Goal: Task Accomplishment & Management: Manage account settings

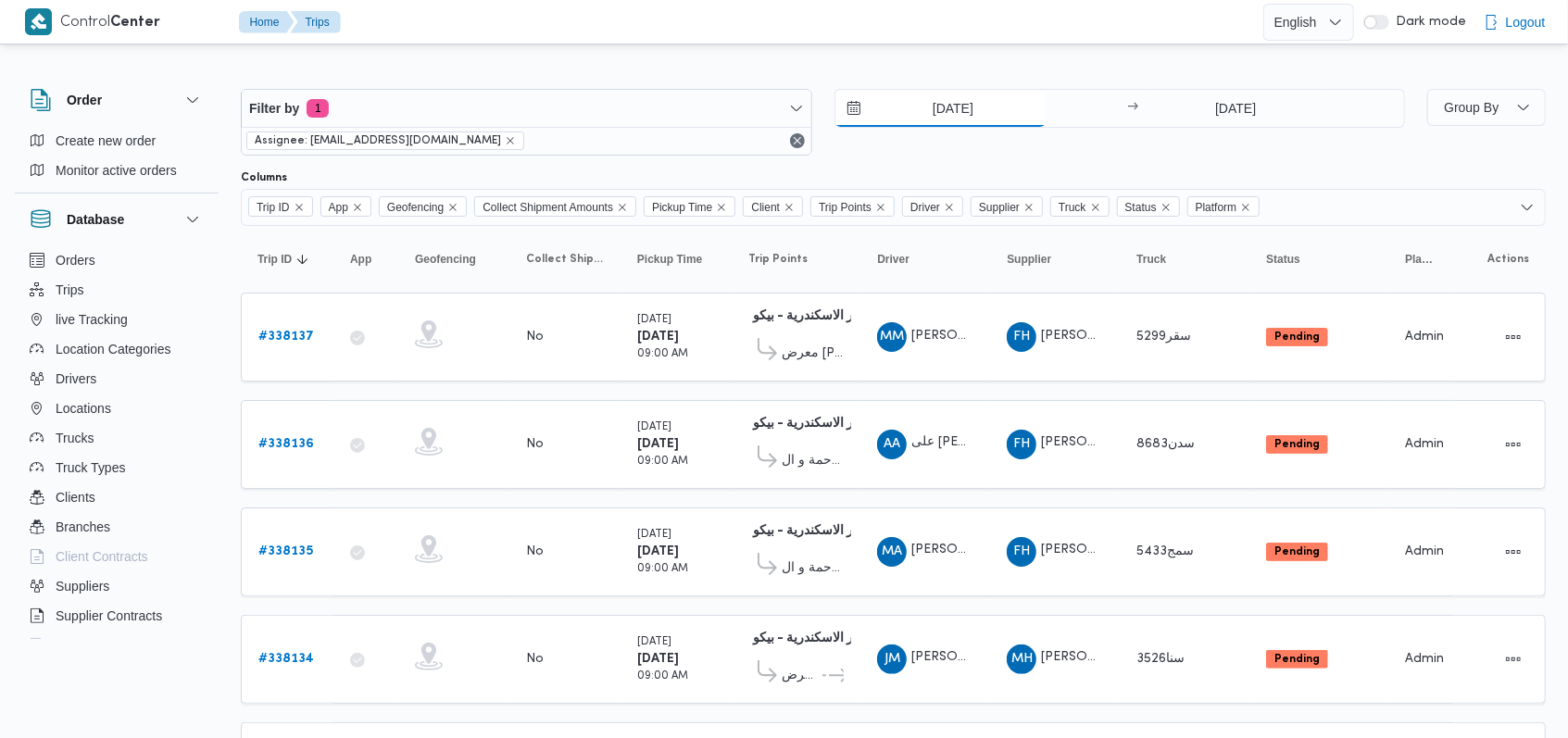
click at [942, 102] on input "[DATE]" at bounding box center [941, 109] width 210 height 37
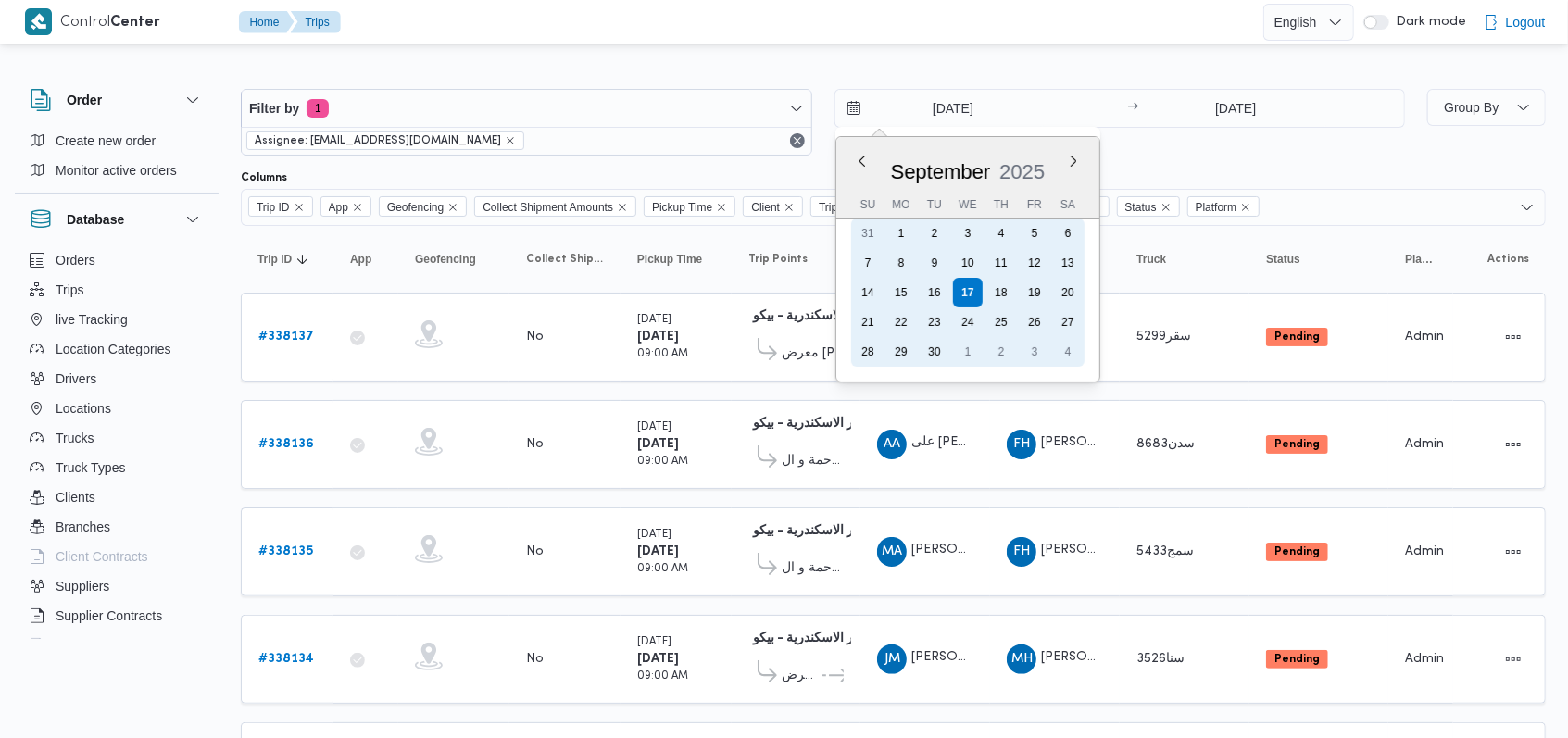
drag, startPoint x: 920, startPoint y: 287, endPoint x: 1227, endPoint y: 116, distance: 351.4
click at [923, 287] on div "16" at bounding box center [934, 293] width 30 height 30
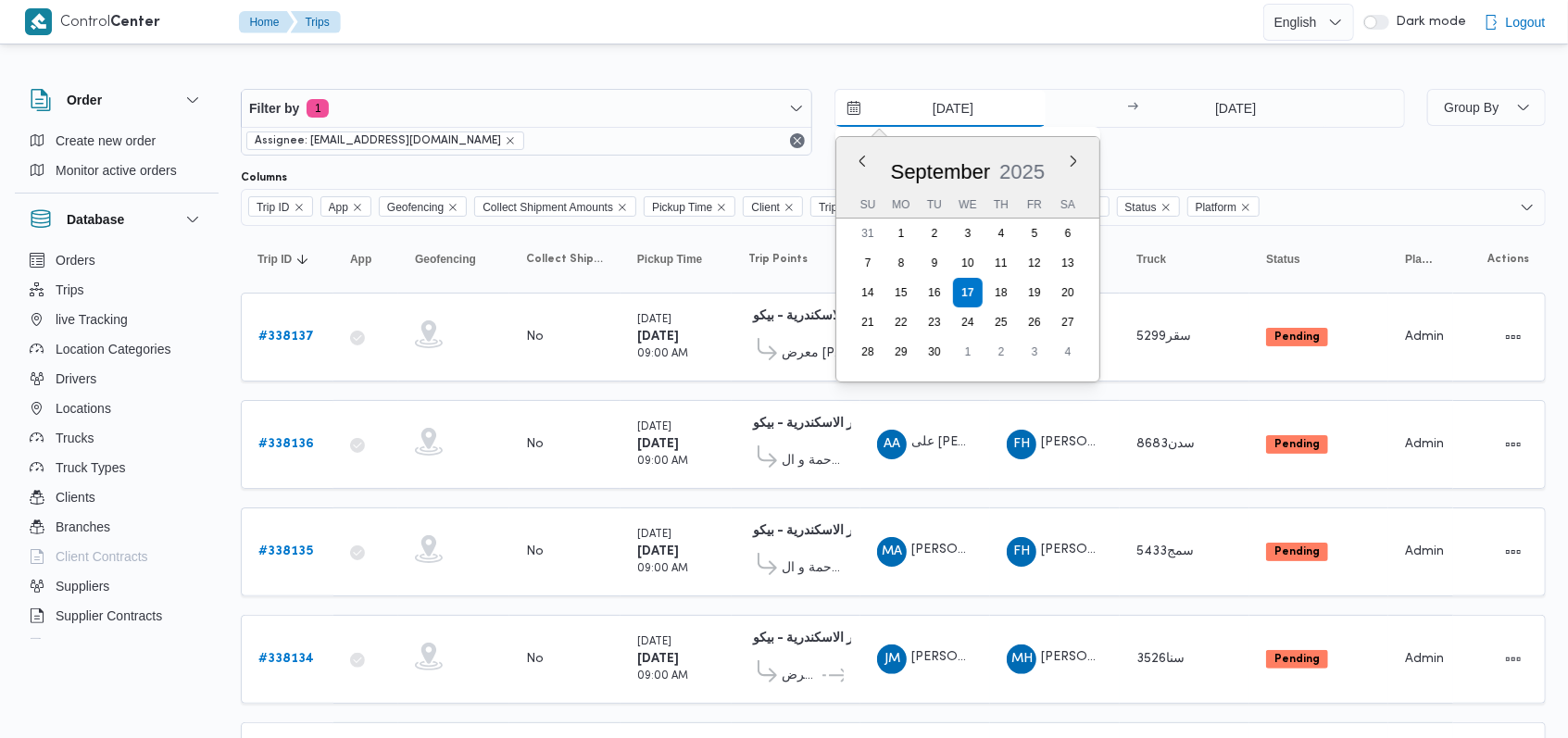
type input "[DATE]"
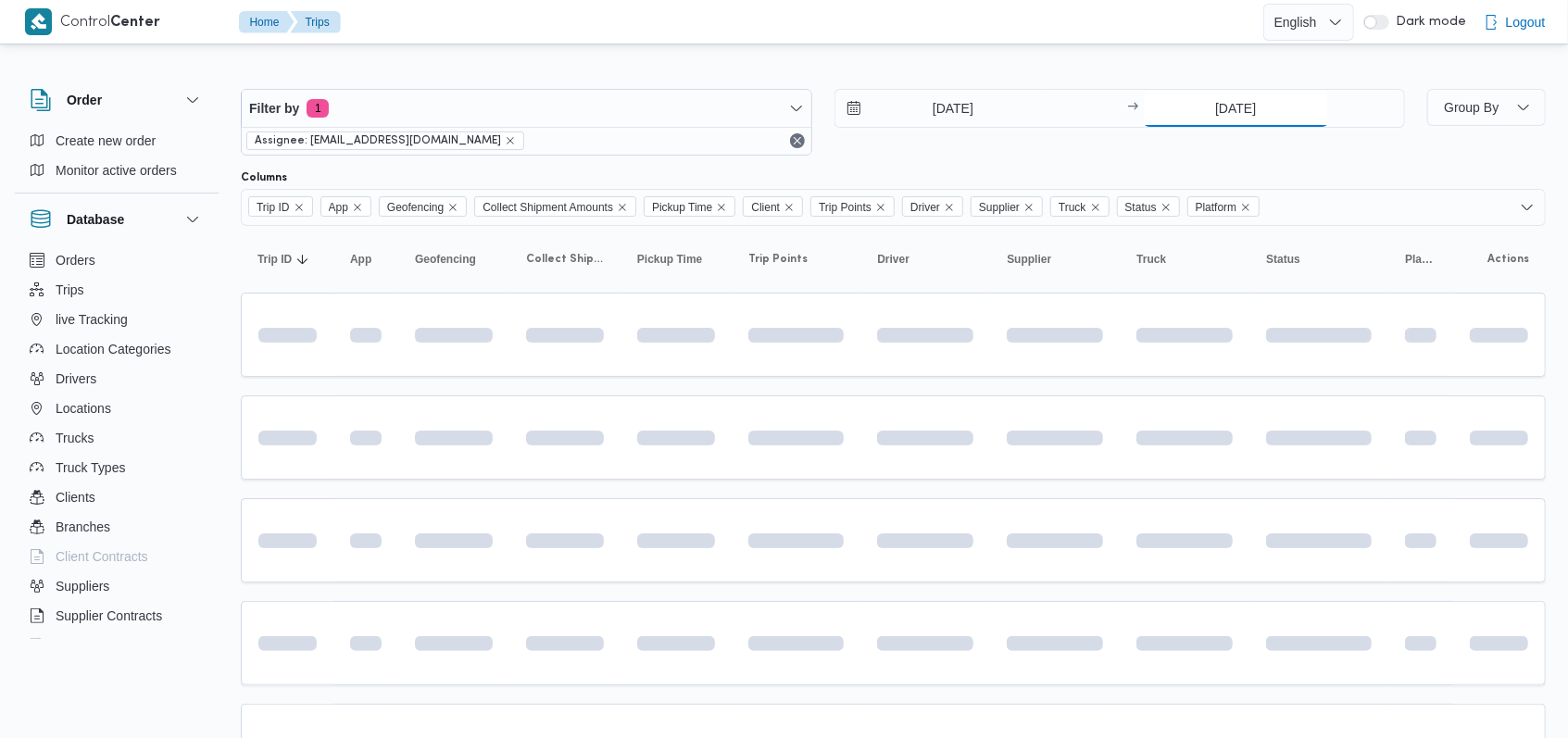
click at [1227, 115] on input "[DATE]" at bounding box center [1235, 109] width 184 height 37
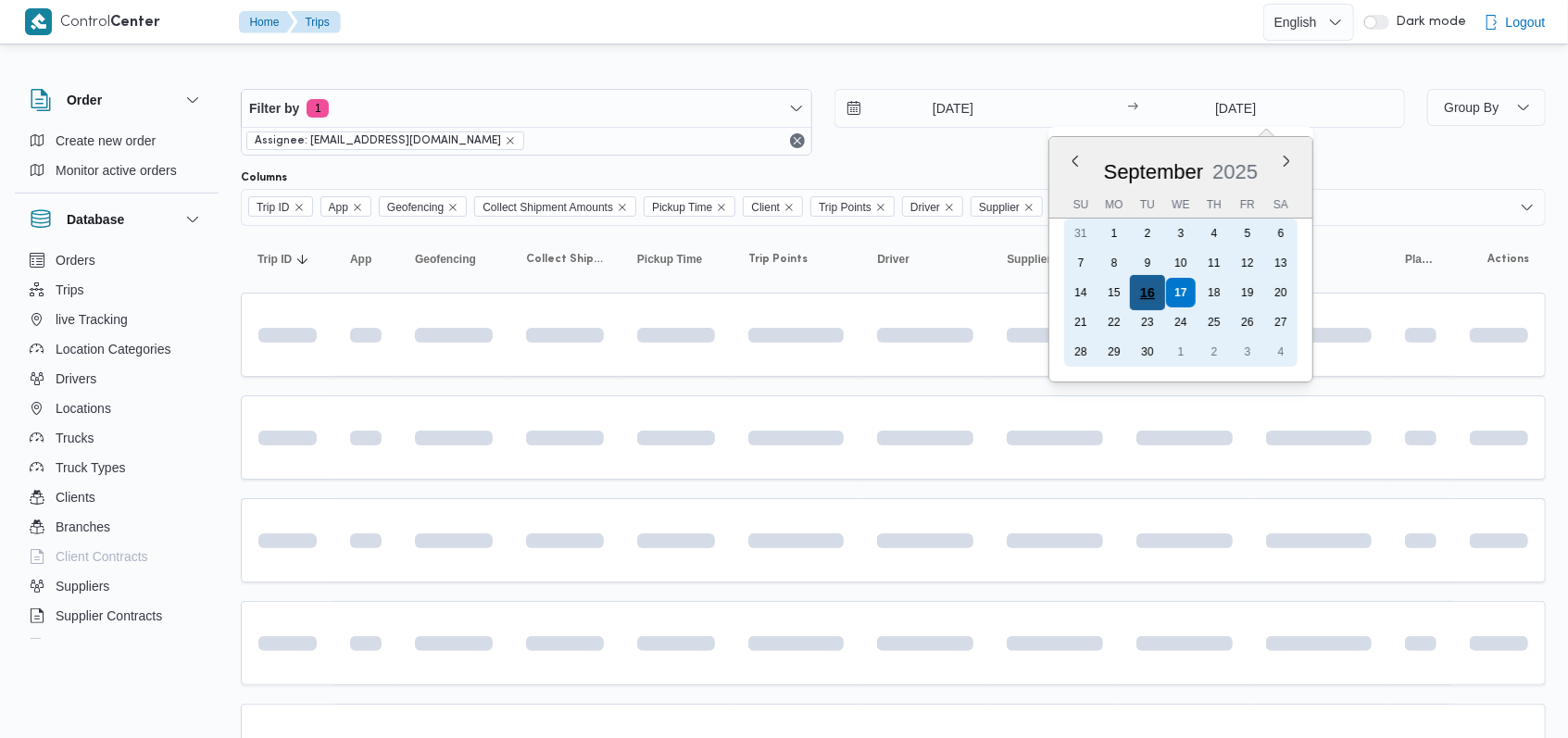
click at [1152, 292] on div "16" at bounding box center [1147, 293] width 35 height 35
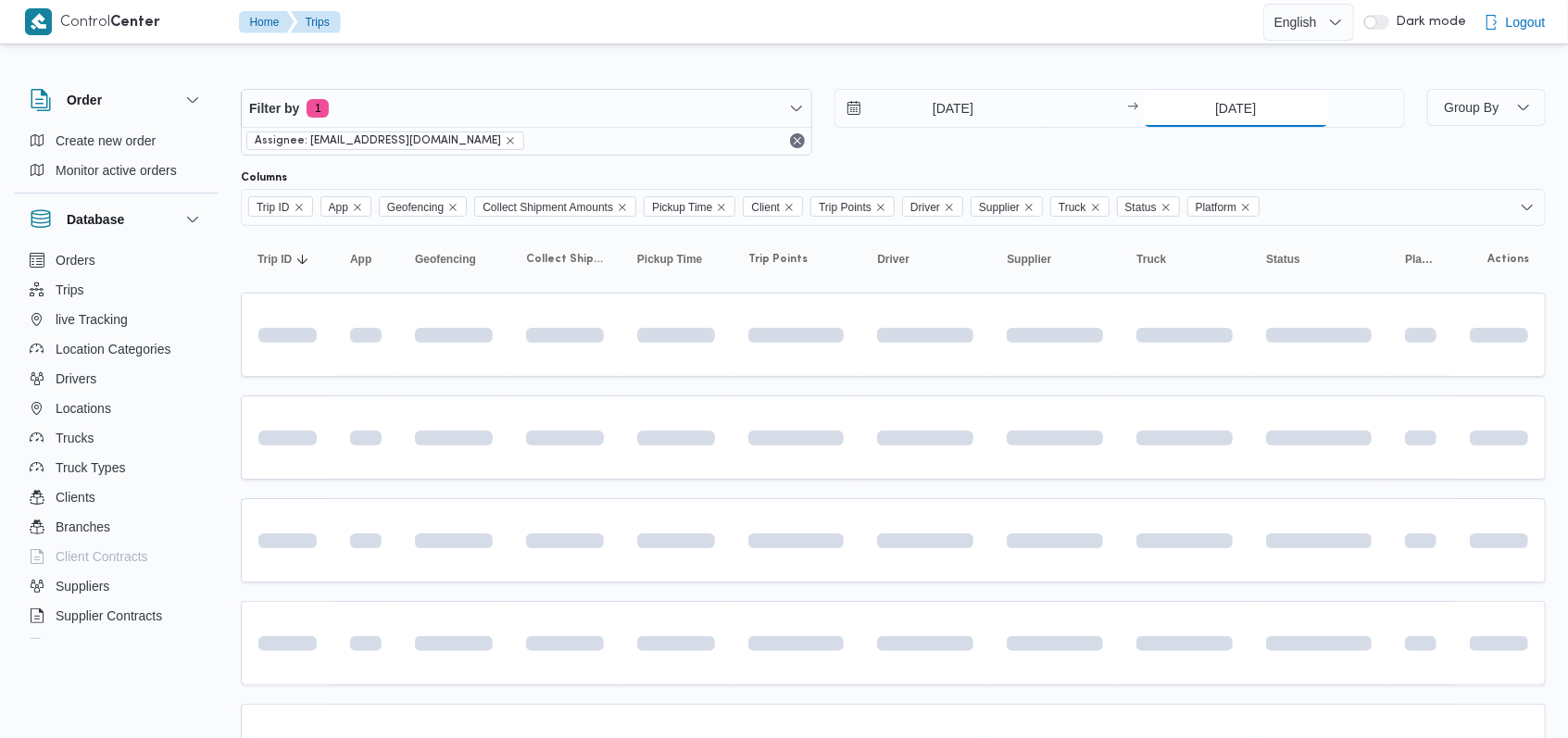
type input "[DATE]"
click at [949, 151] on div "[DATE] → [DATE]" at bounding box center [1120, 123] width 572 height 67
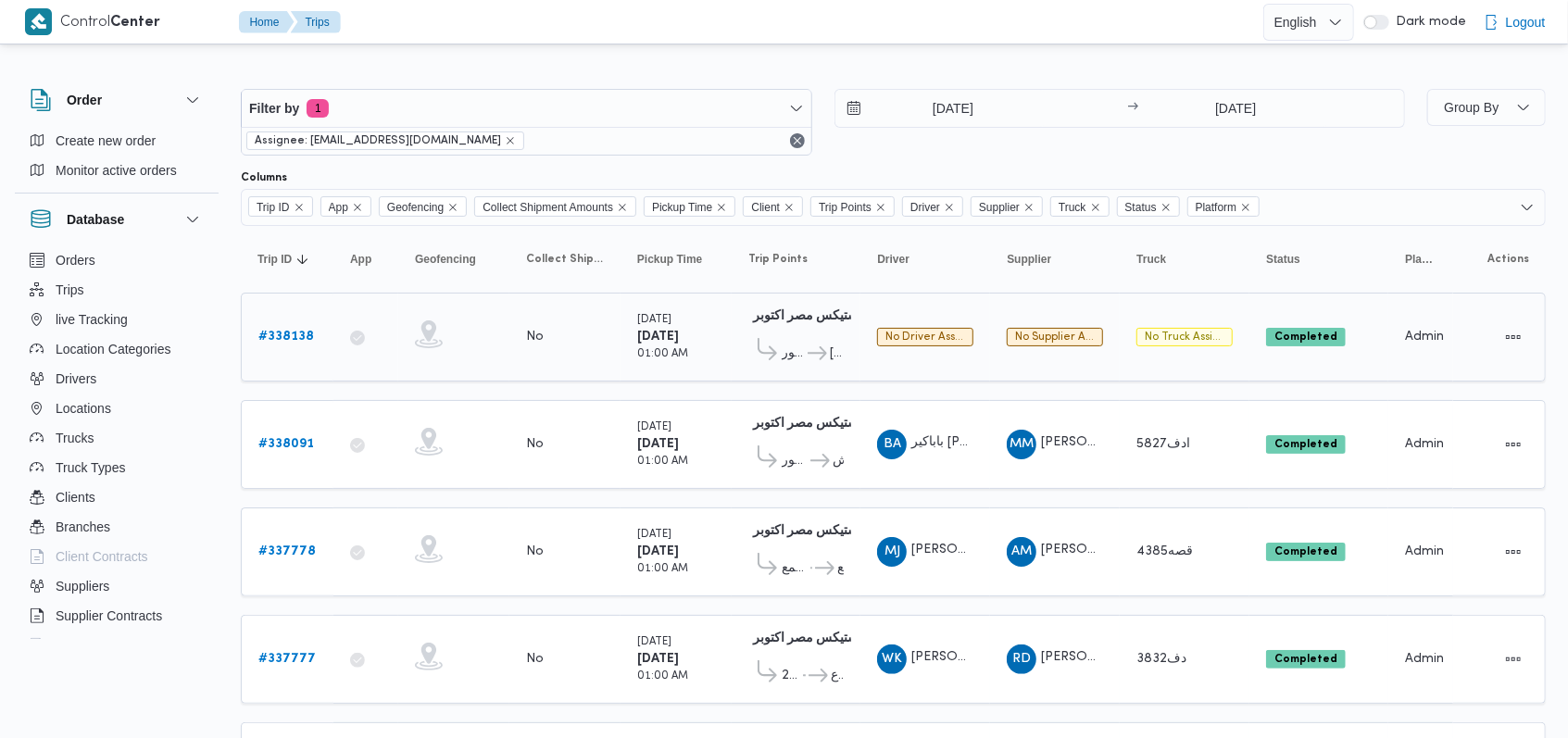
click at [266, 331] on b "# 338138" at bounding box center [286, 336] width 56 height 12
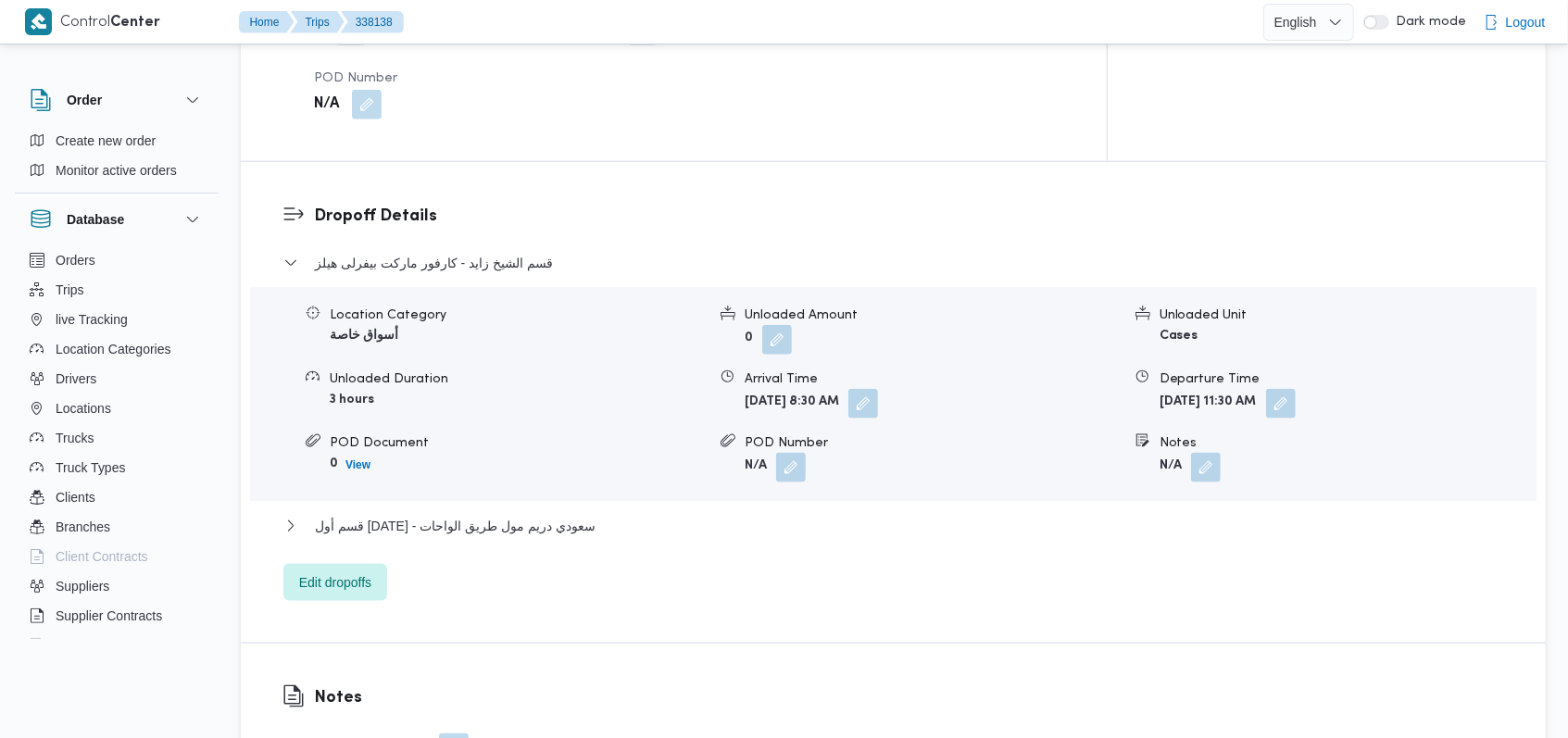
scroll to position [1728, 0]
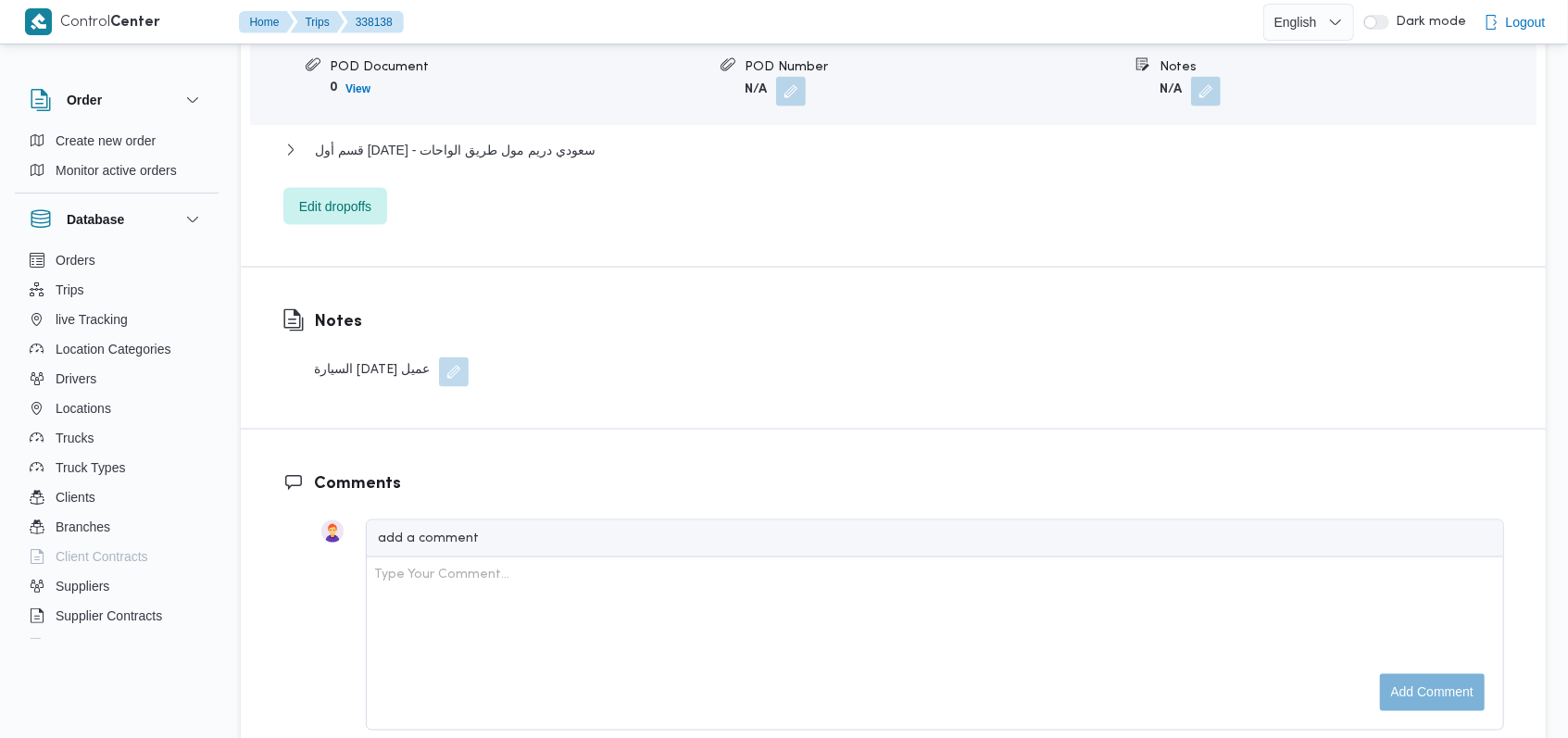
click at [459, 331] on div "Notes السيارة [DATE] عميل" at bounding box center [376, 348] width 270 height 161
click at [441, 357] on button "button" at bounding box center [454, 372] width 30 height 30
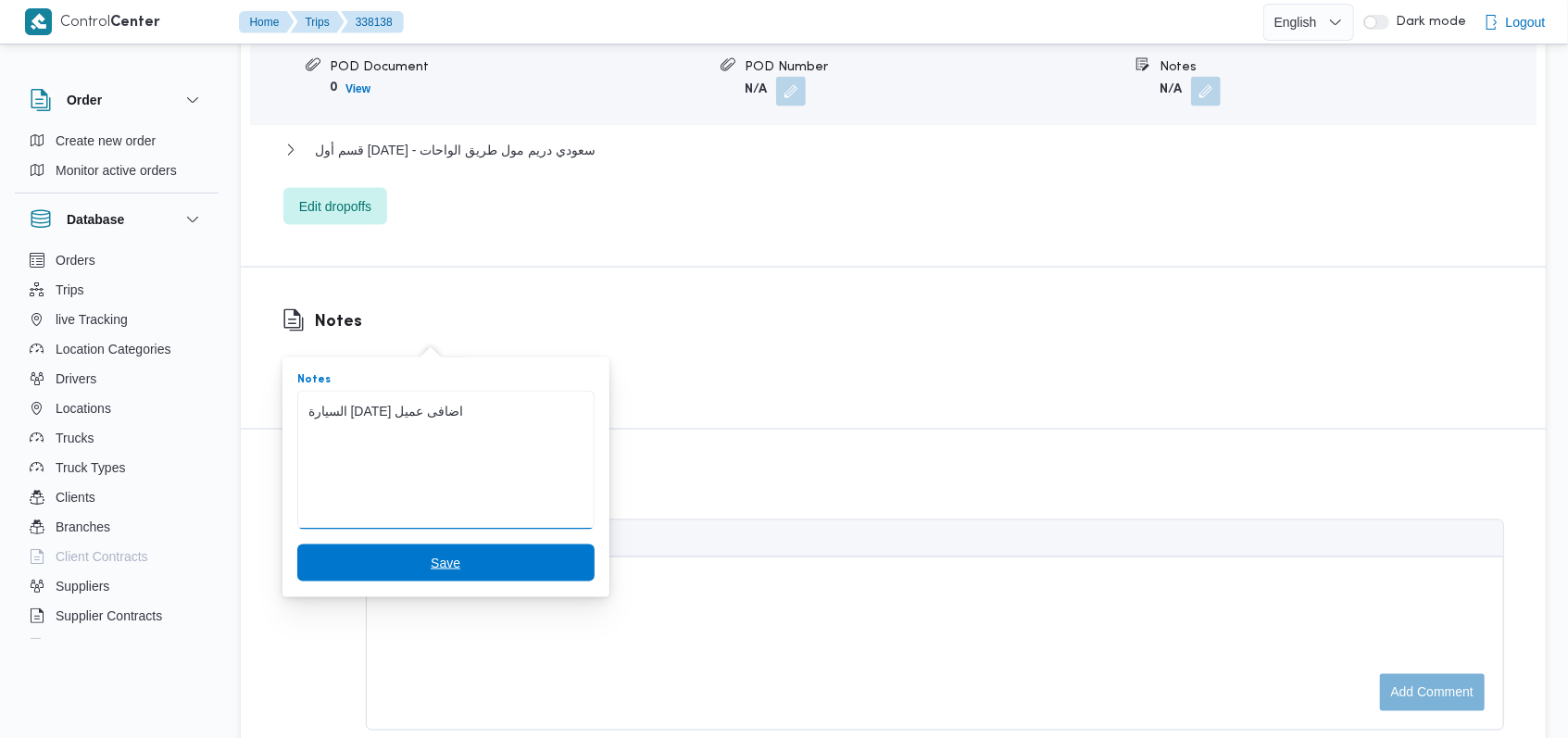
type textarea "السيارة [DATE] اضافى عميل"
click at [406, 560] on span "Save" at bounding box center [446, 563] width 297 height 37
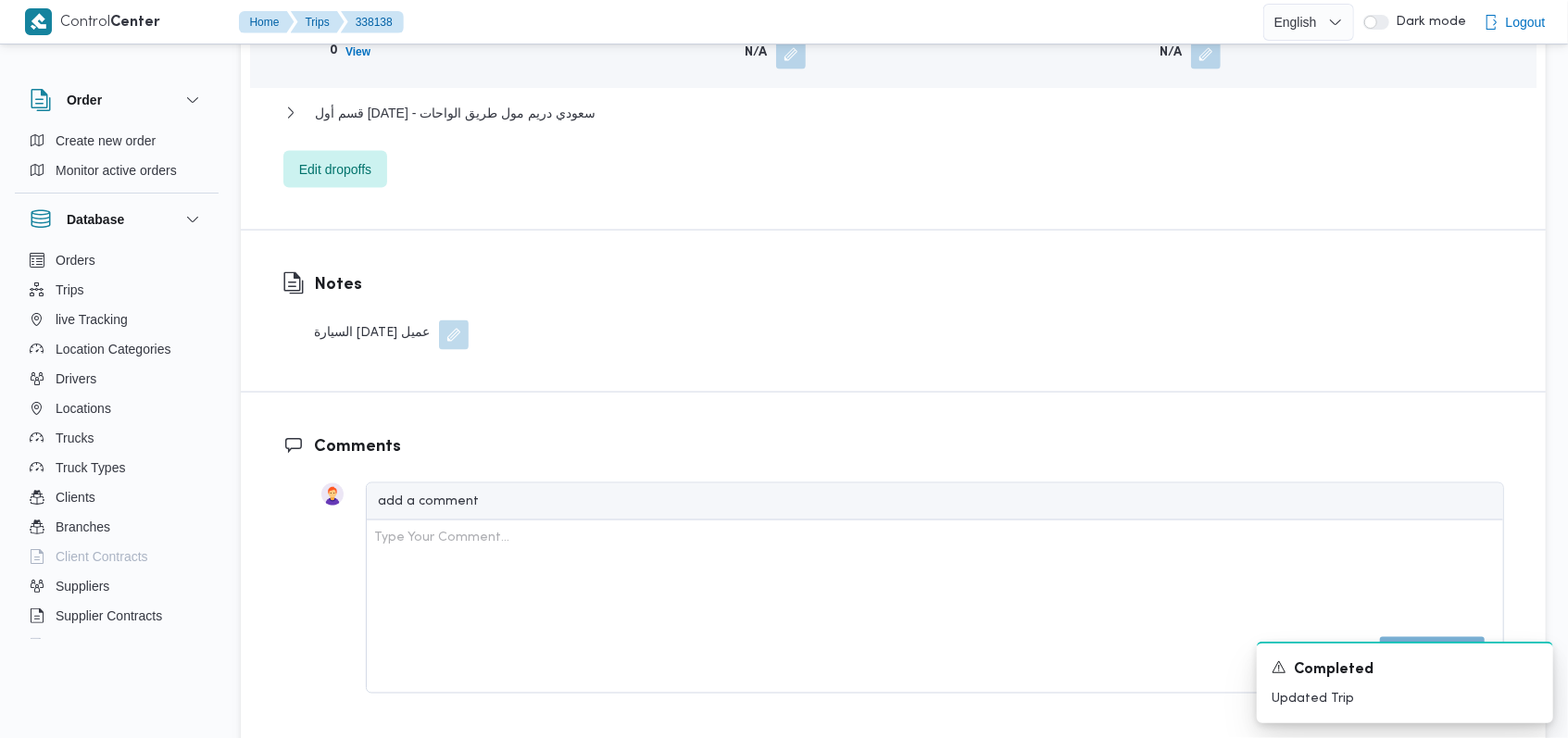
scroll to position [1733, 0]
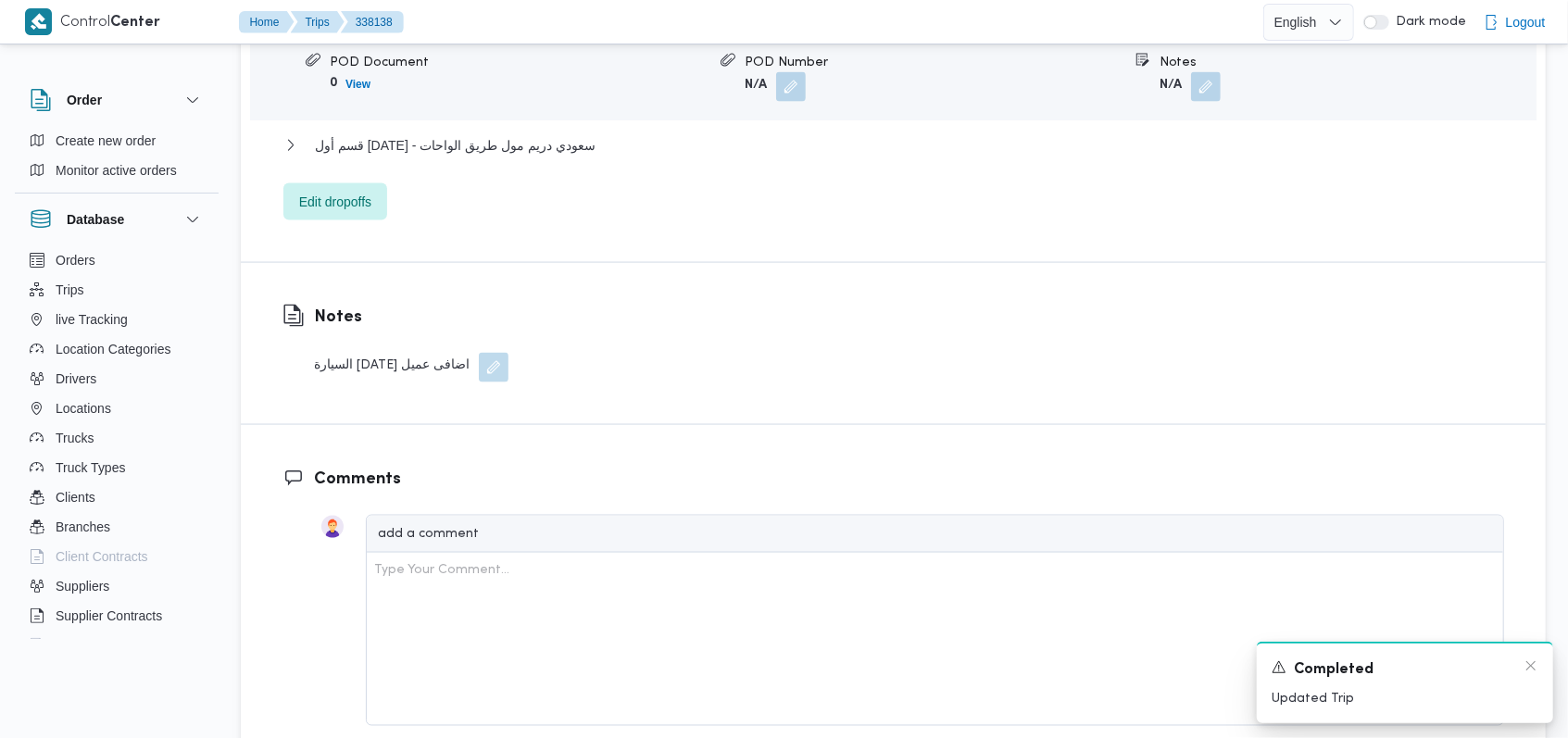
click at [1529, 675] on div "Completed" at bounding box center [1404, 669] width 267 height 23
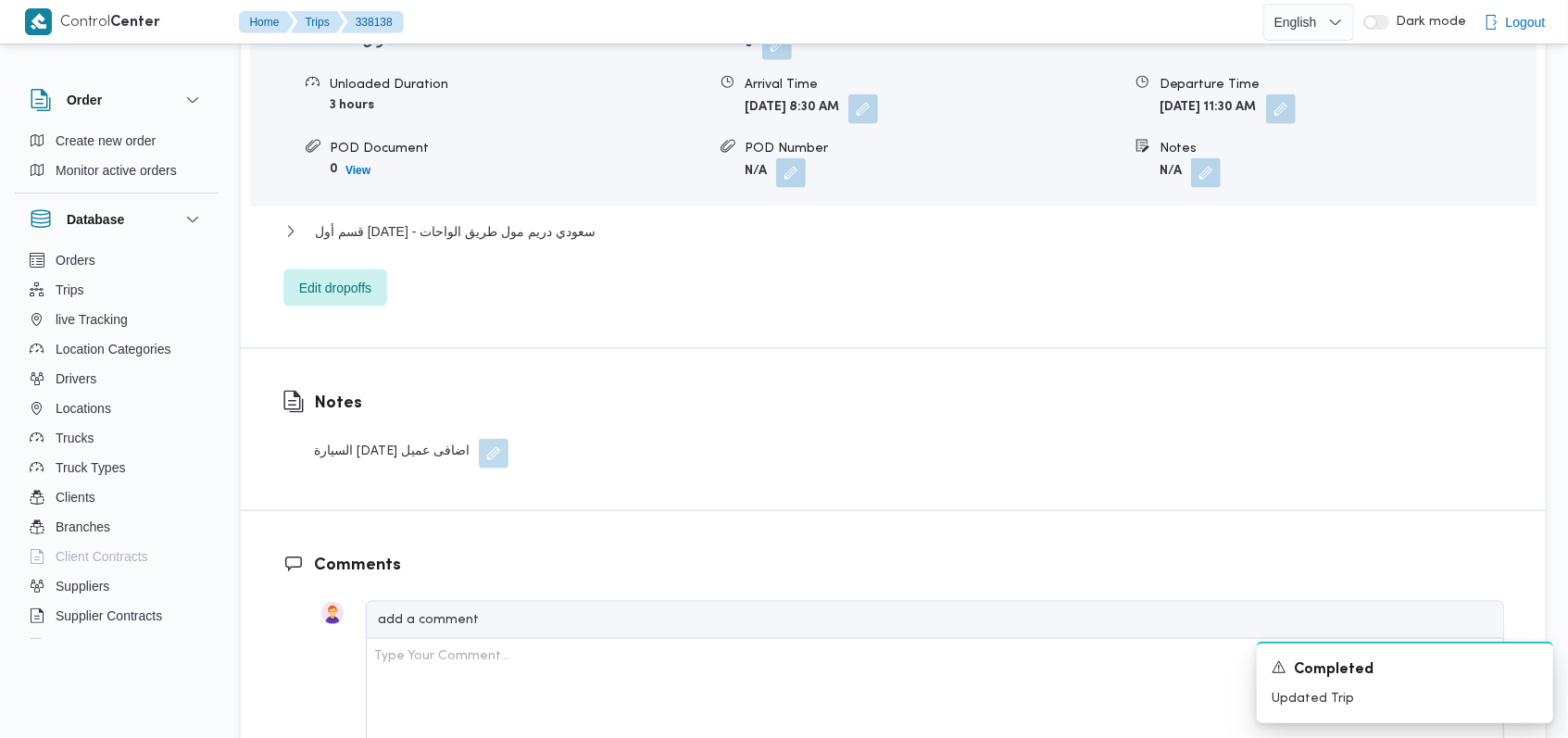
scroll to position [1608, 0]
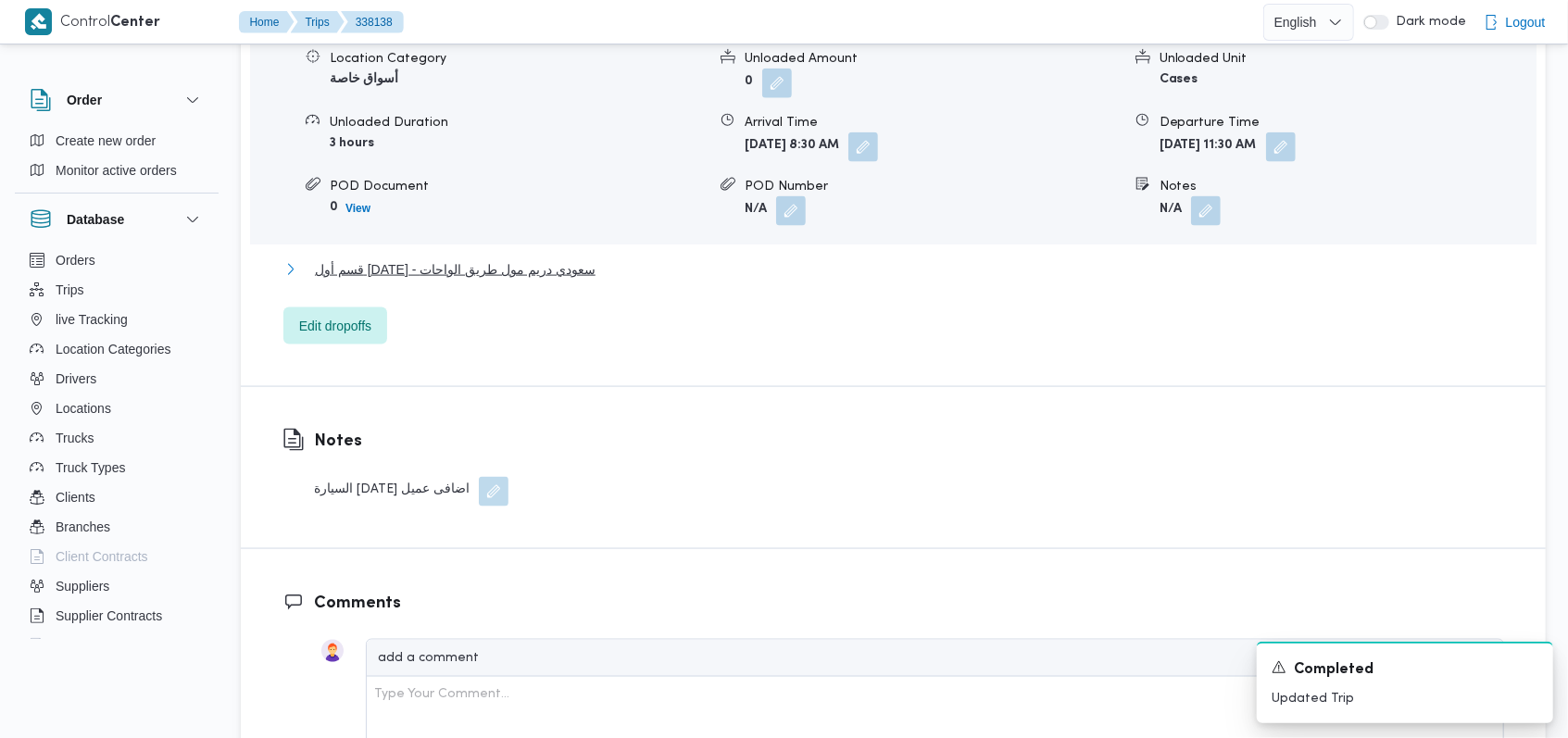
click at [589, 258] on span "قسم أول [DATE] - سعودي دريم مول طريق الواحات" at bounding box center [455, 270] width 281 height 22
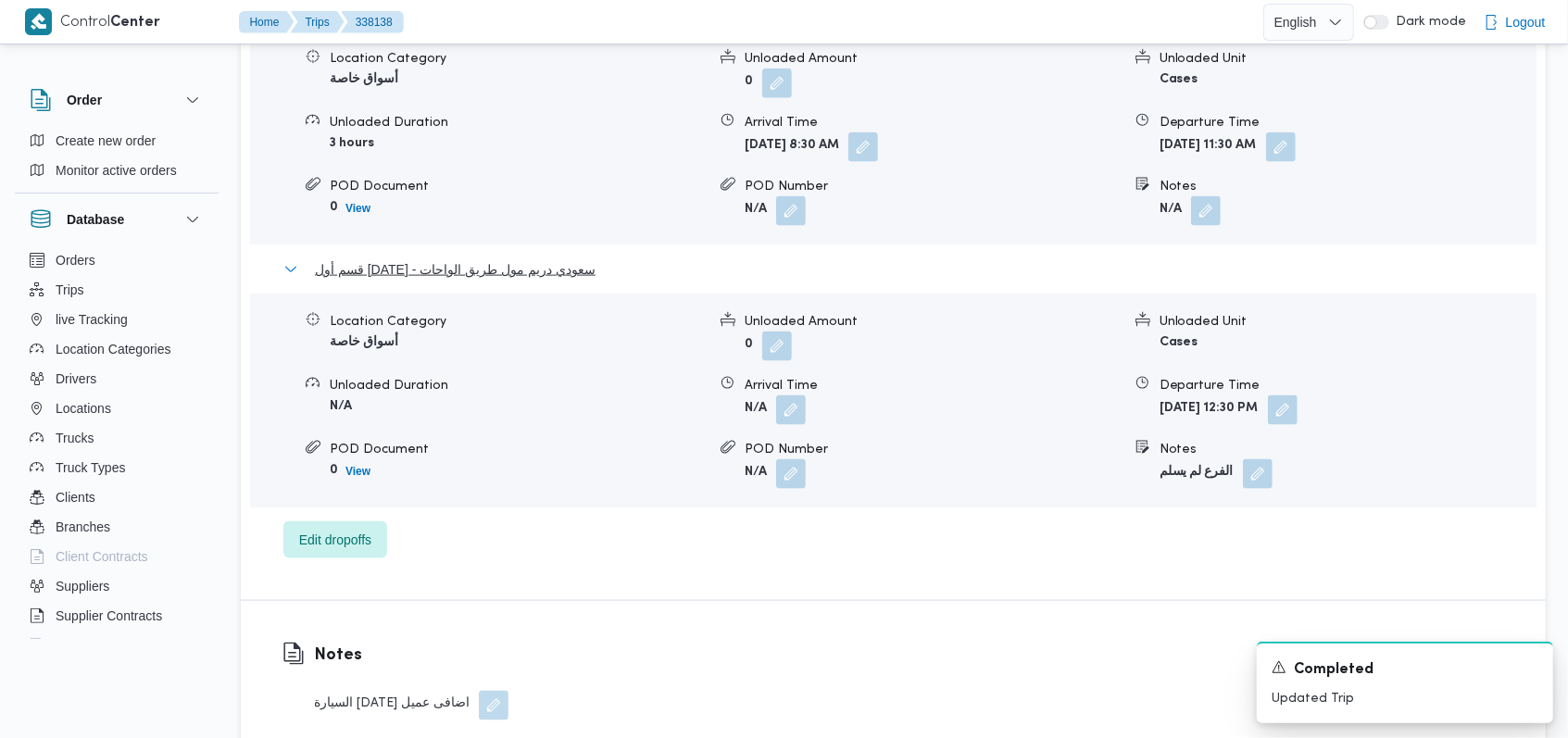
click at [550, 258] on span "قسم أول [DATE] - سعودي دريم مول طريق الواحات" at bounding box center [455, 270] width 281 height 22
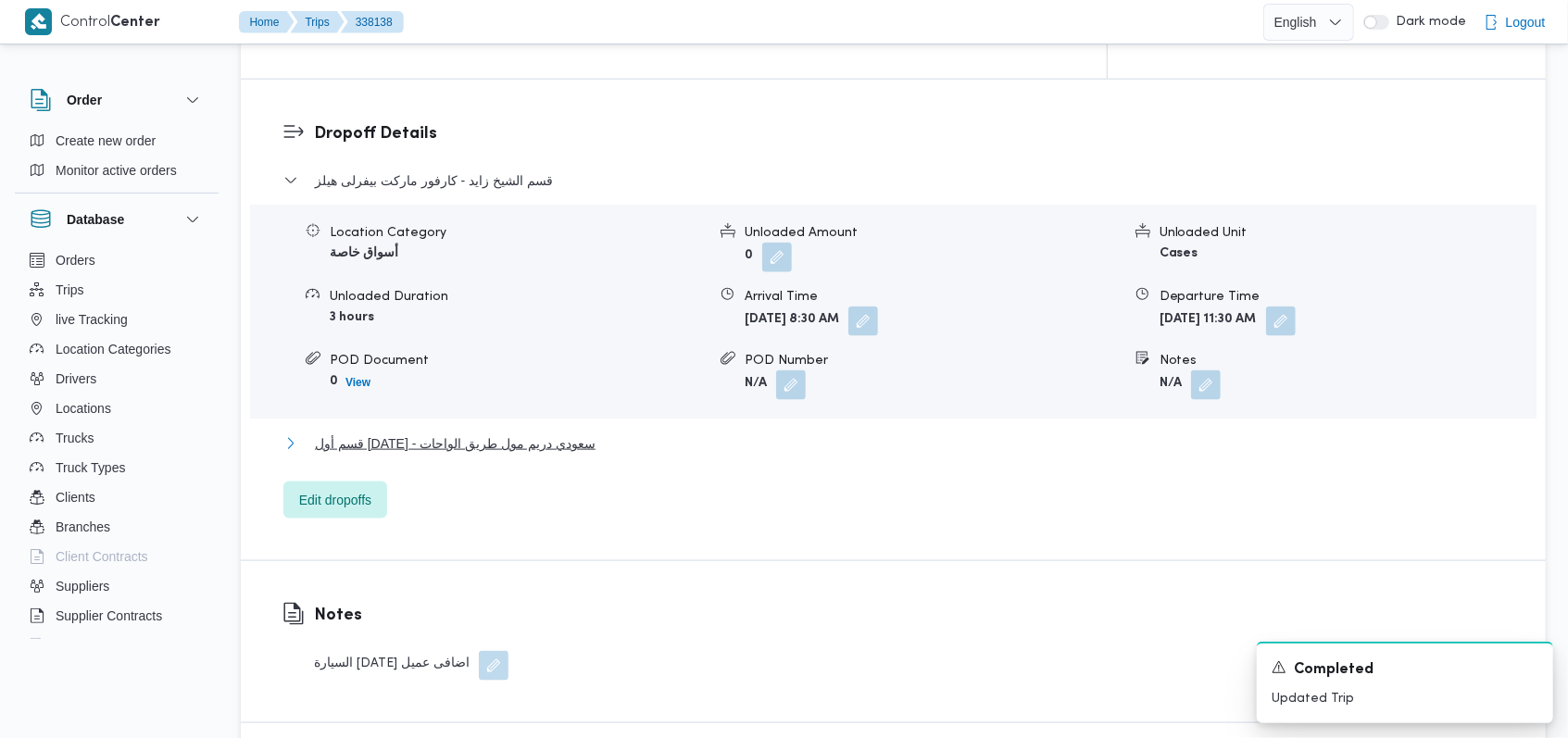
scroll to position [1362, 0]
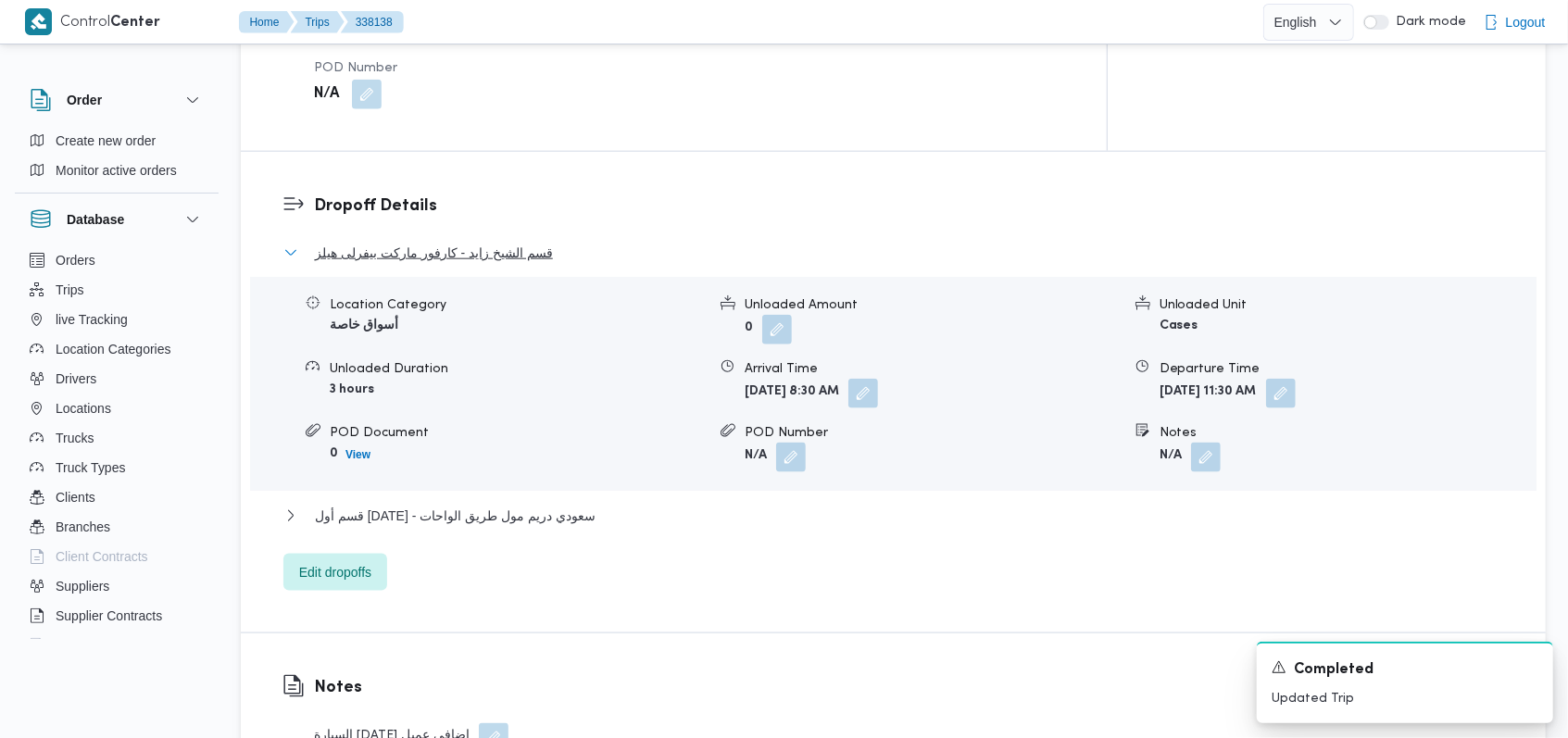
click at [514, 242] on span "قسم الشيخ زايد - كارفور ماركت بيفرلى هيلز" at bounding box center [434, 253] width 238 height 22
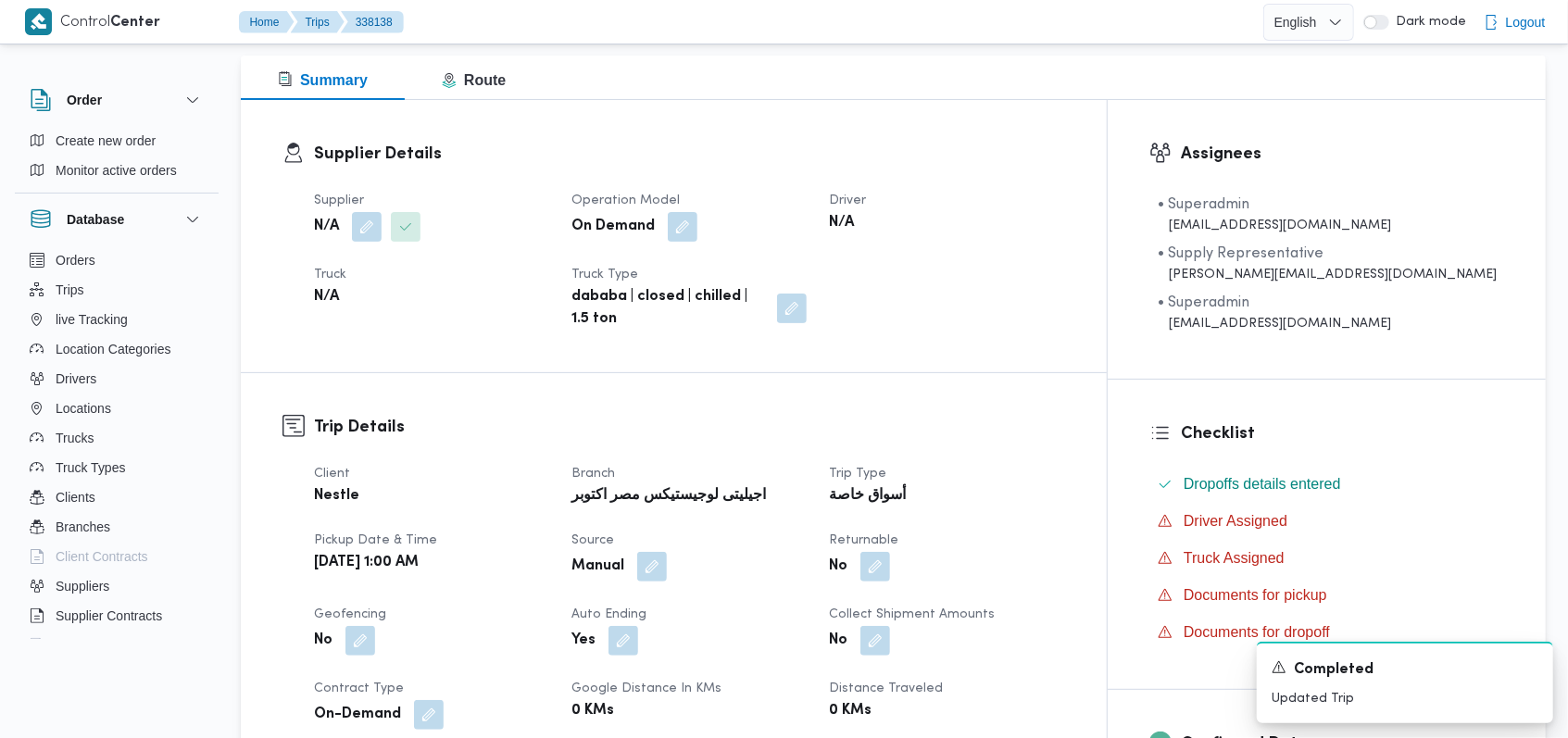
scroll to position [4, 0]
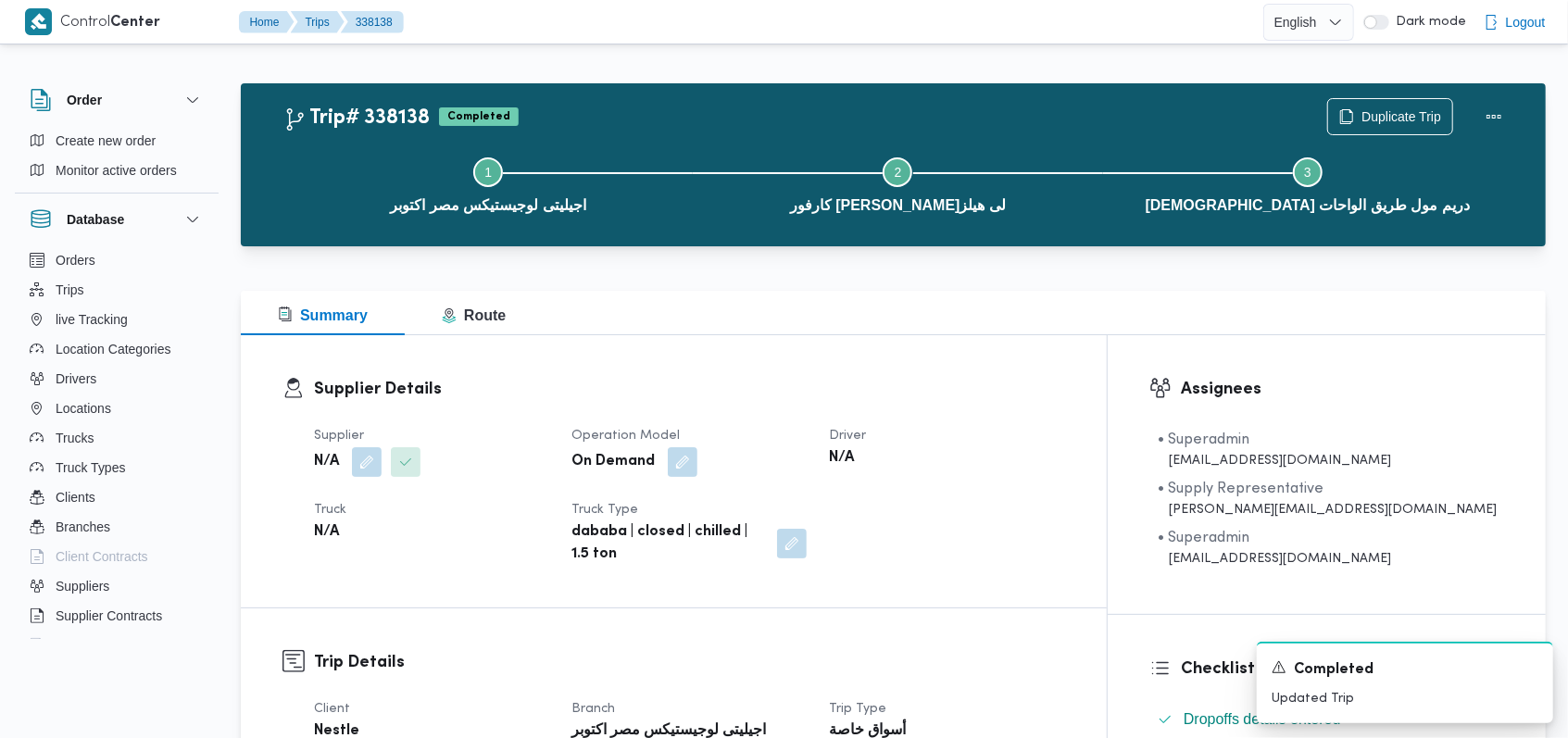
click at [761, 403] on dl "Supplier Details Supplier N/A Operation Model On Demand Driver N/A Truck N/A Tr…" at bounding box center [690, 470] width 751 height 189
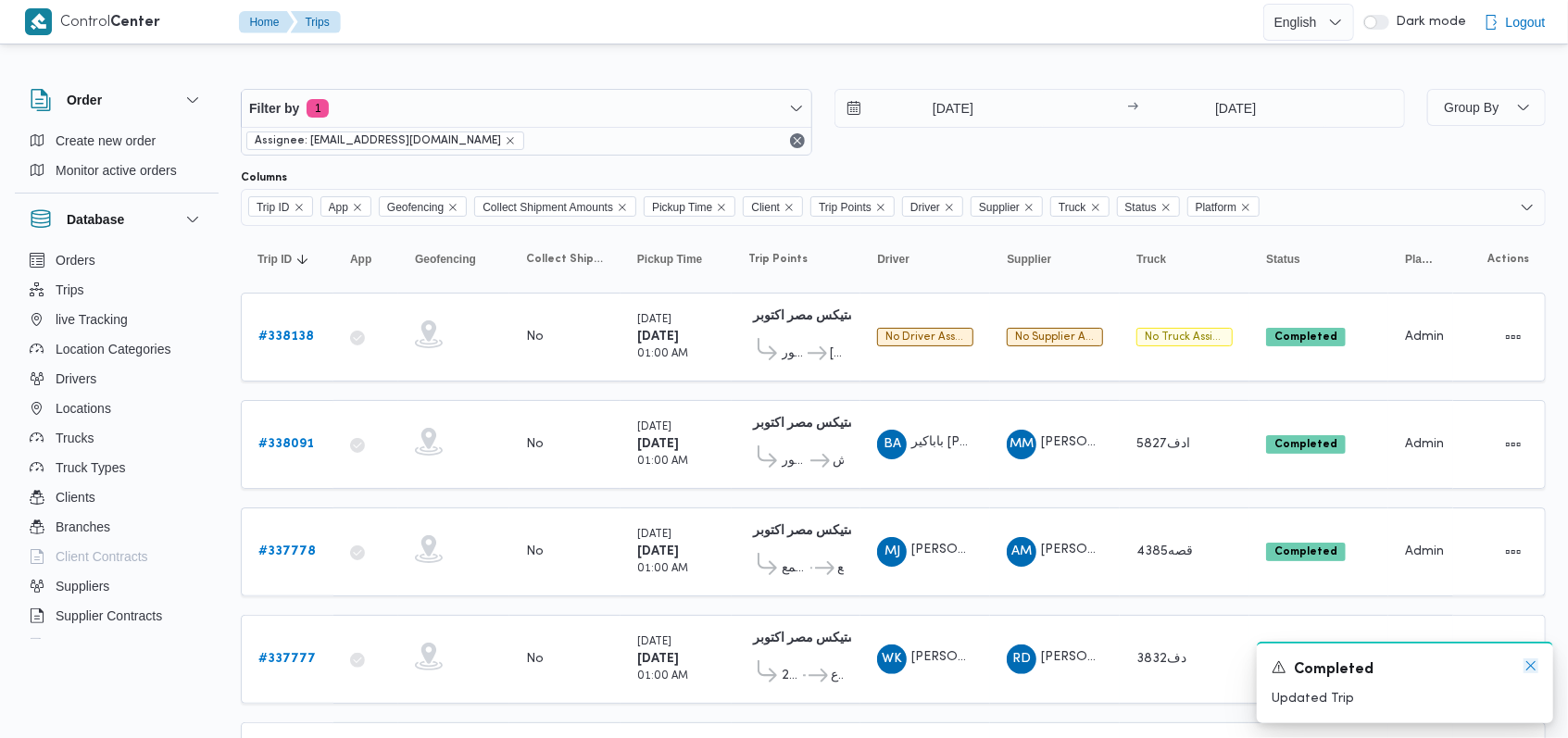
click at [1534, 668] on icon "Dismiss toast" at bounding box center [1531, 666] width 15 height 15
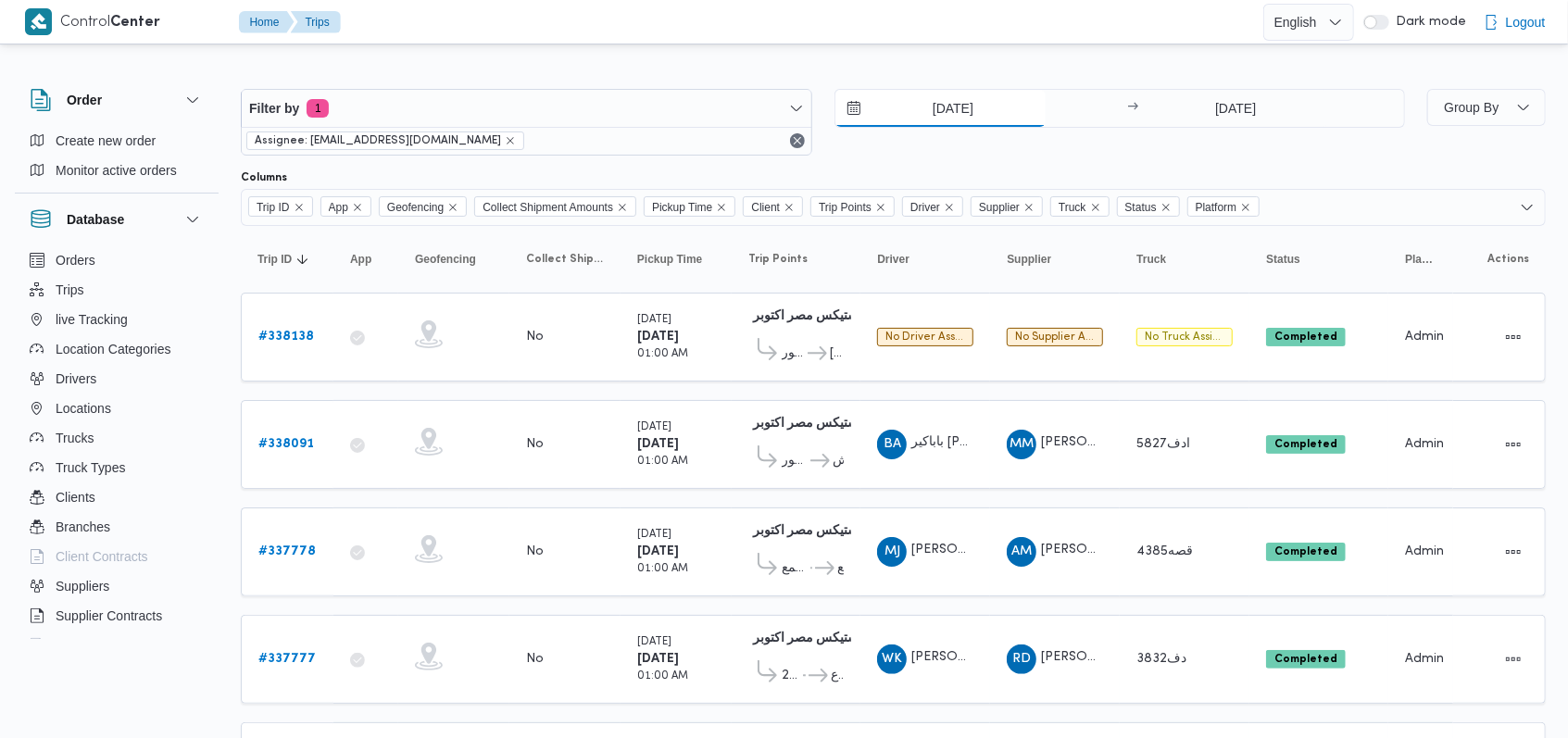
click at [1000, 115] on input "[DATE]" at bounding box center [941, 109] width 210 height 37
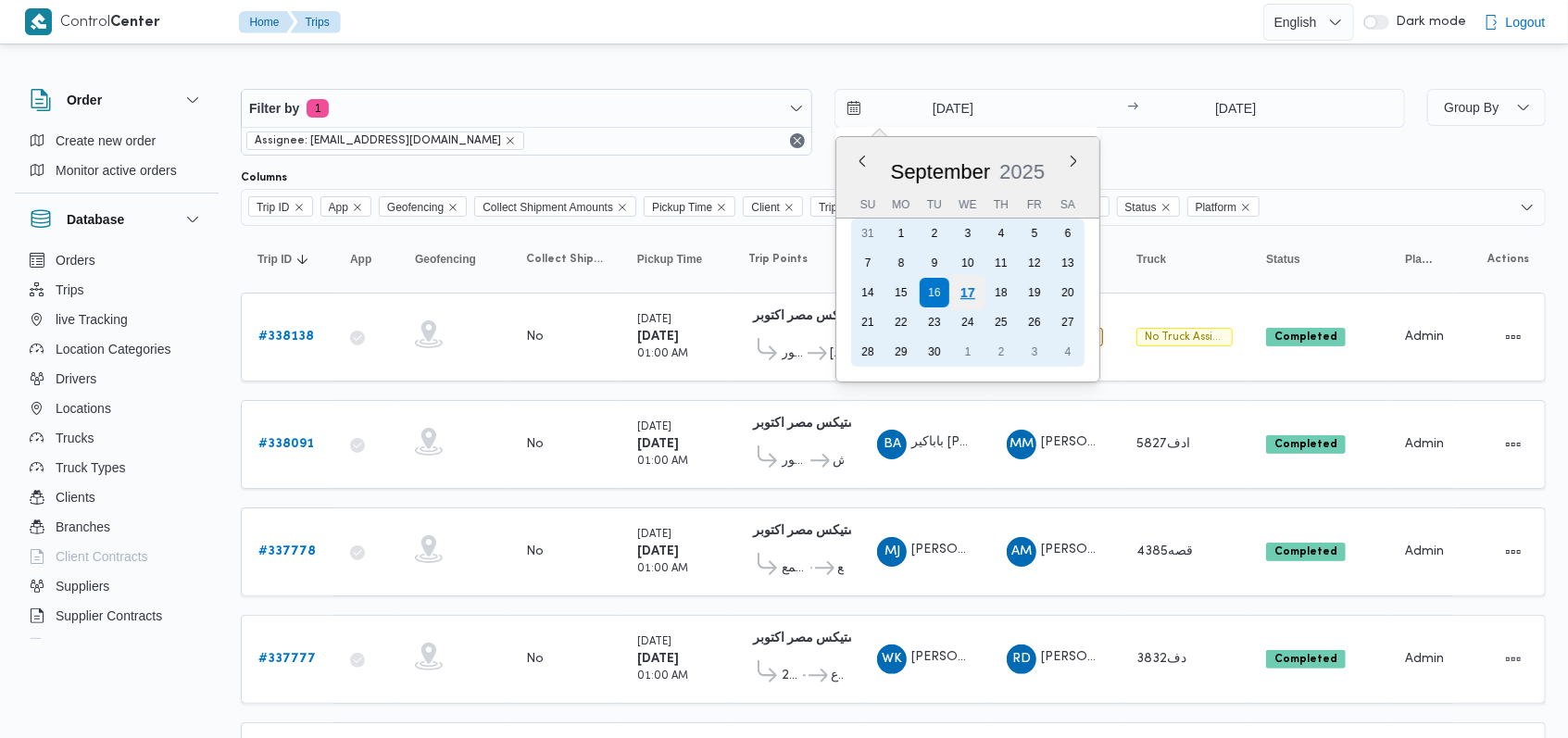
click at [965, 300] on div "17" at bounding box center [967, 293] width 35 height 35
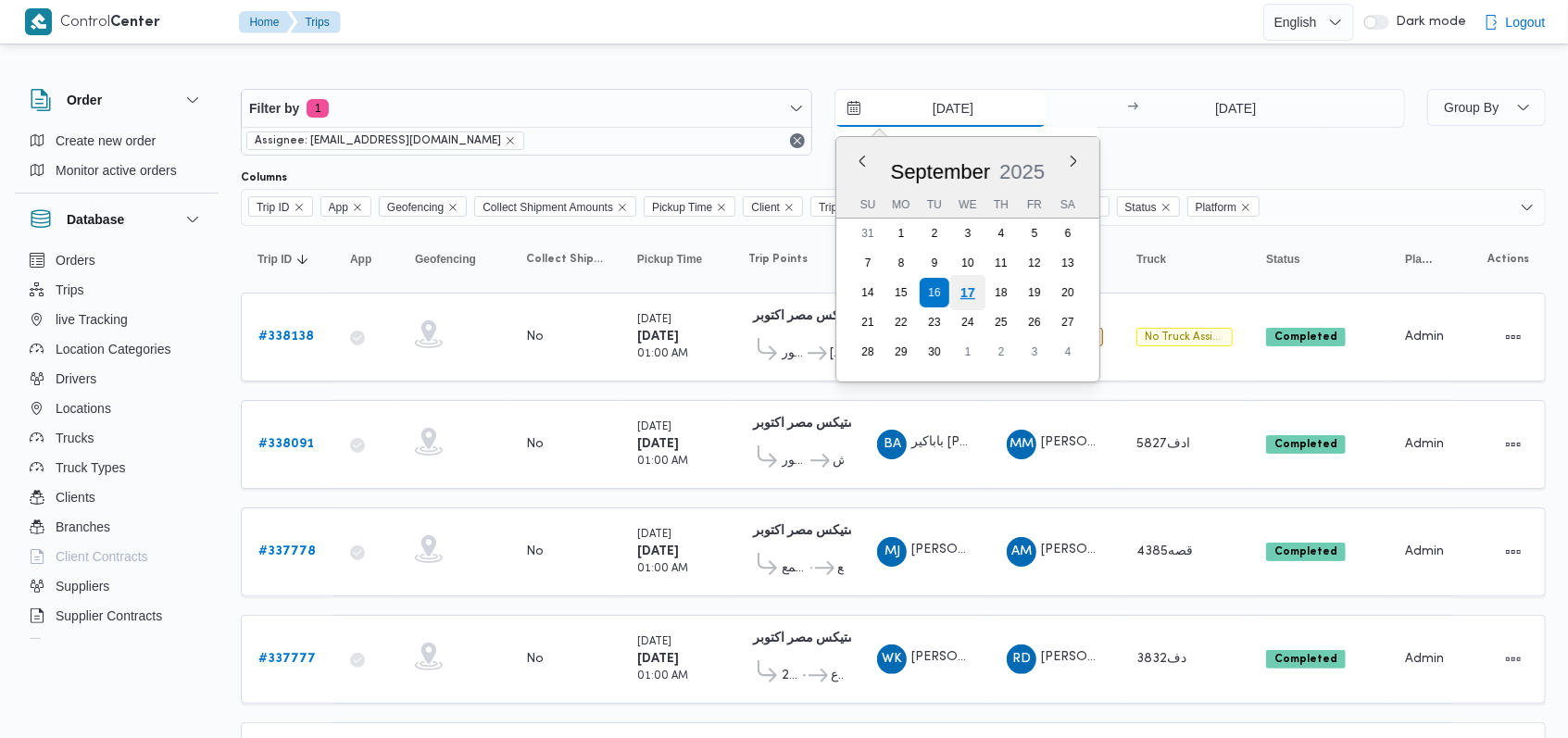
type input "[DATE]"
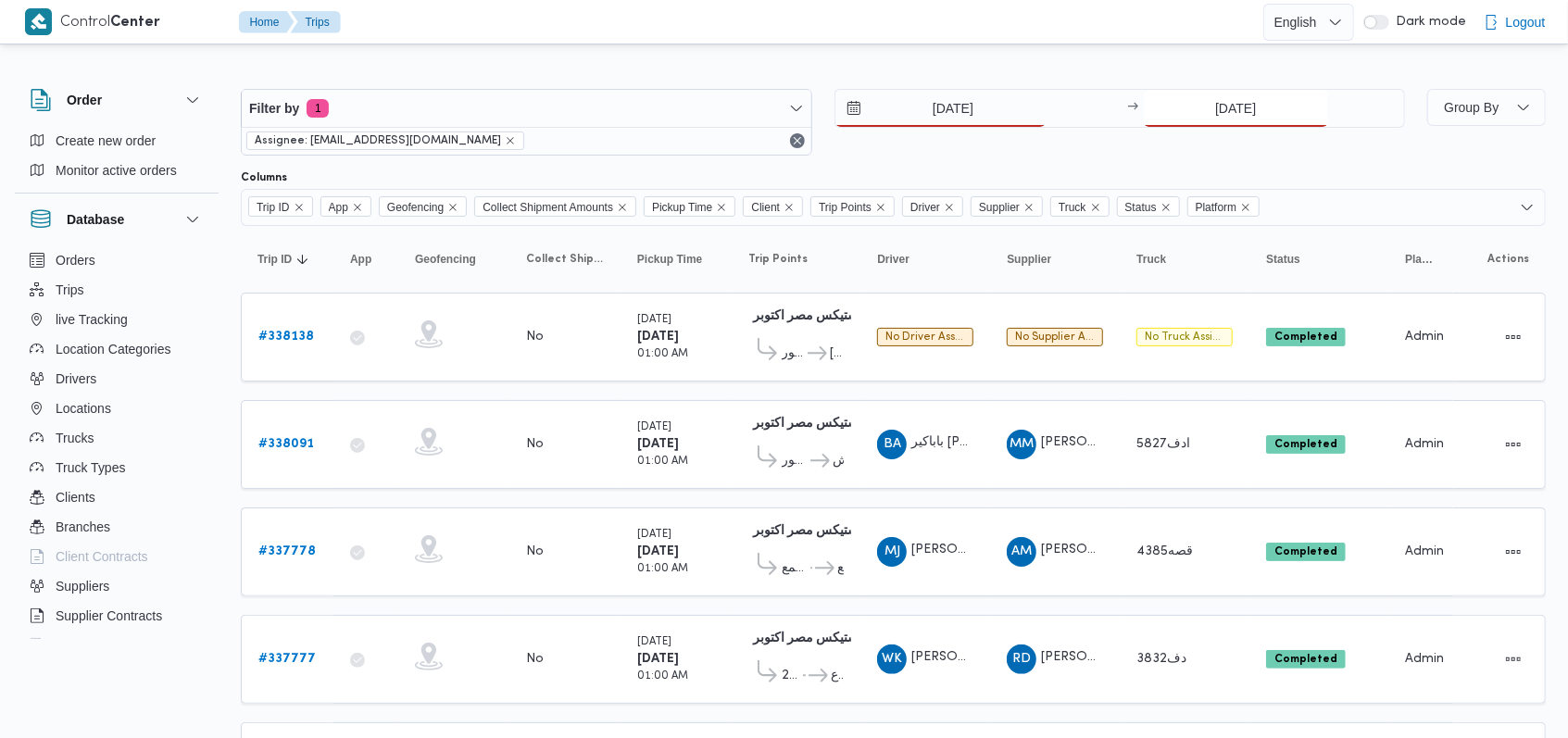
click at [1255, 115] on input "[DATE]" at bounding box center [1235, 109] width 184 height 37
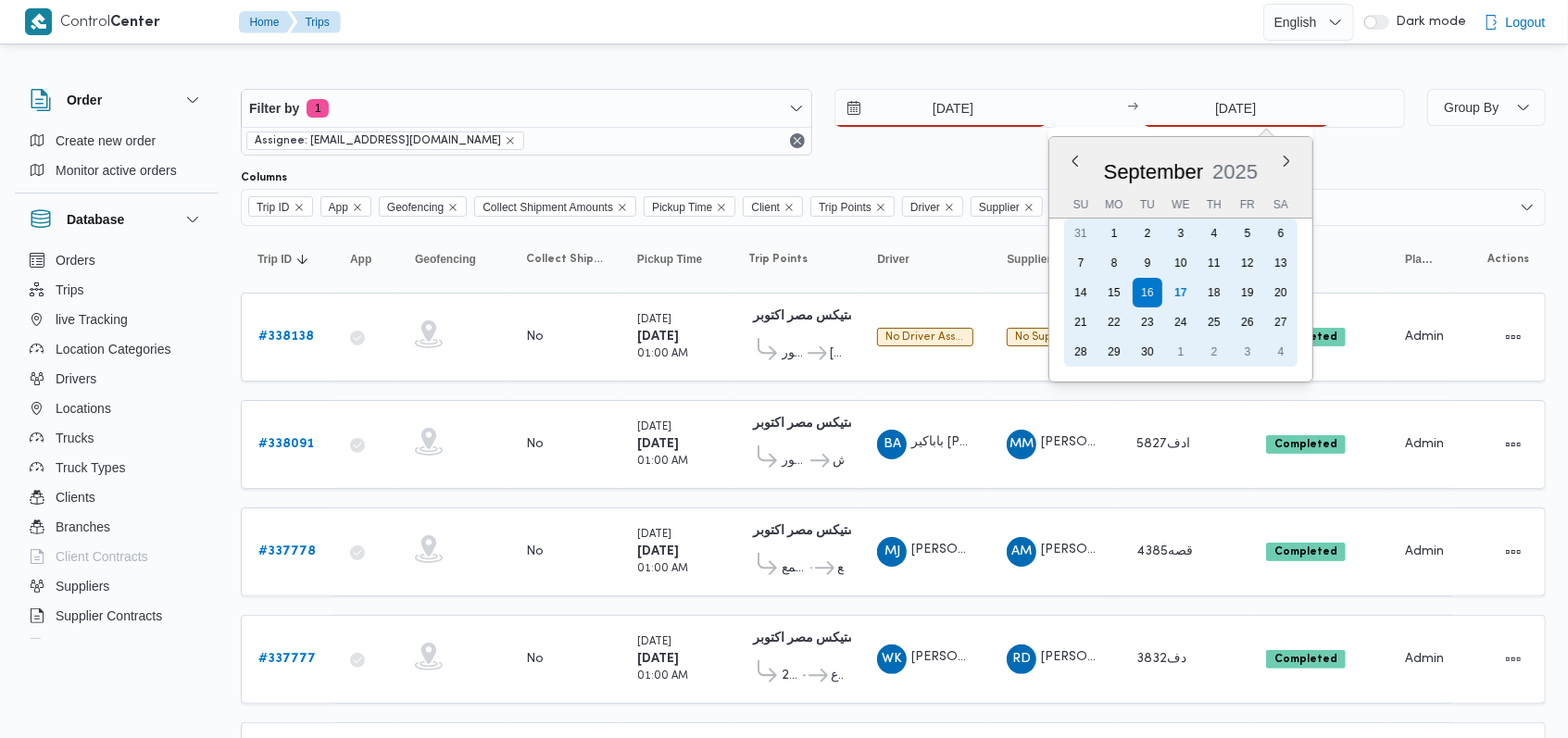
click at [1191, 288] on div "17" at bounding box center [1180, 293] width 30 height 30
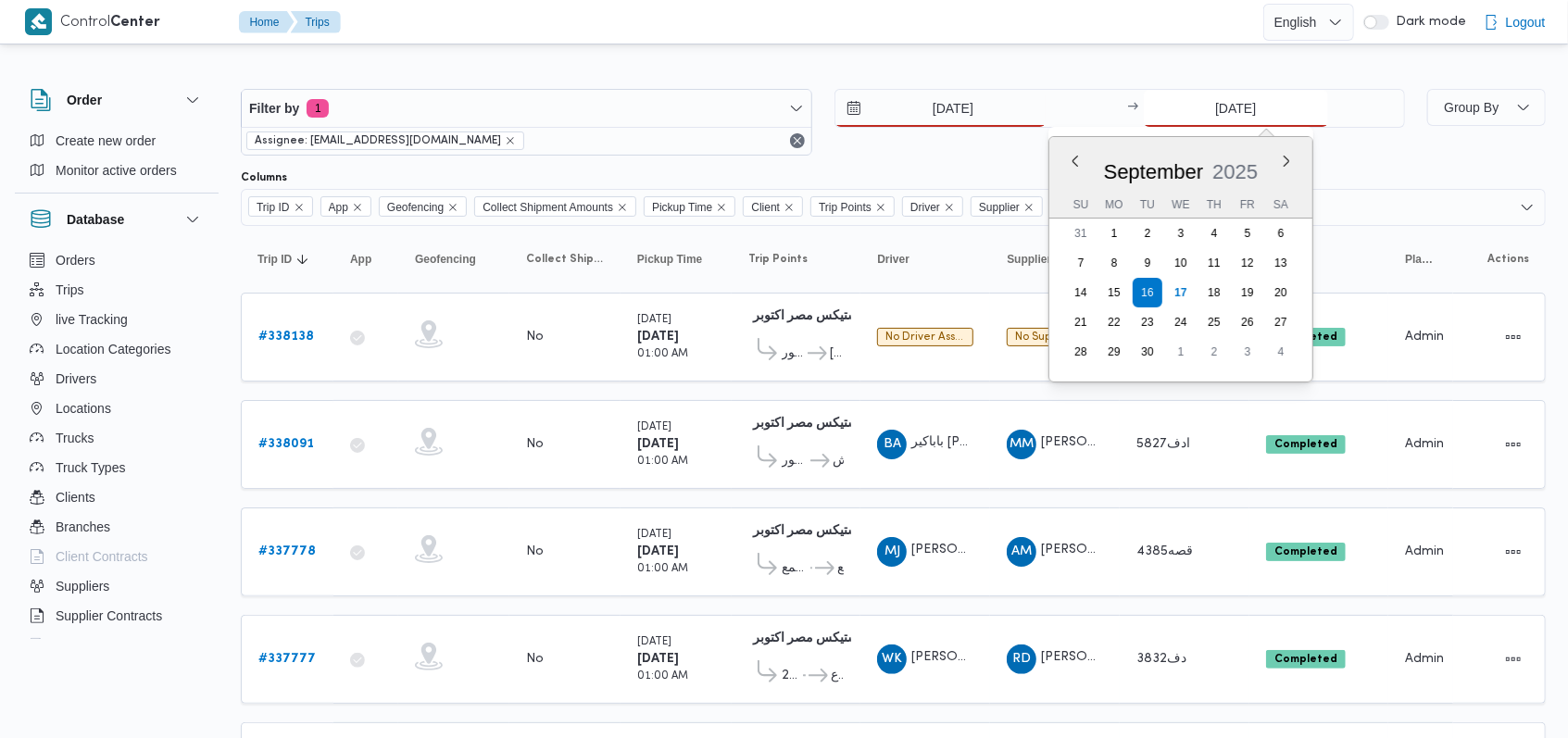
type input "[DATE]"
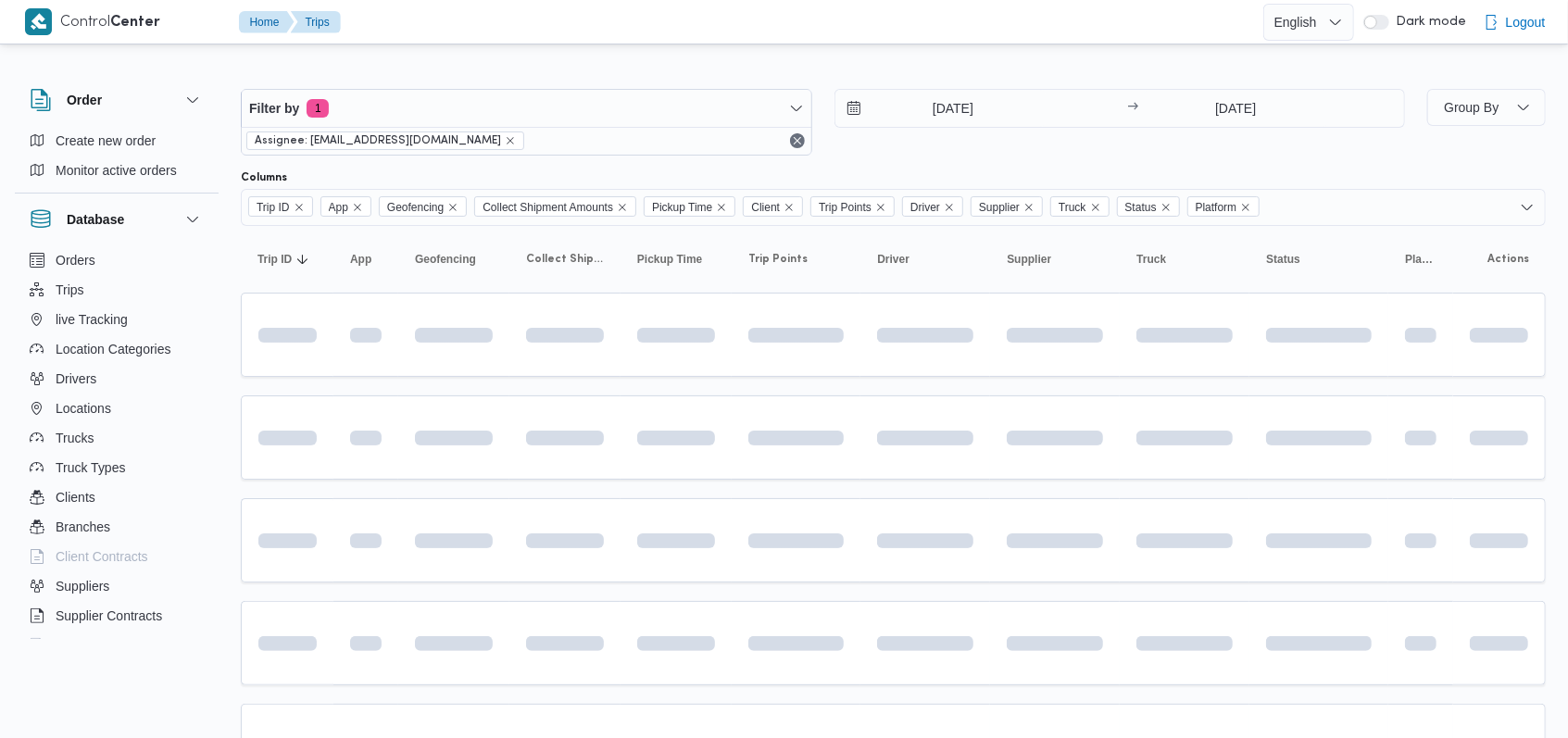
click at [947, 145] on div "[DATE] → [DATE]" at bounding box center [1120, 123] width 572 height 67
